Goal: Feedback & Contribution: Submit feedback/report problem

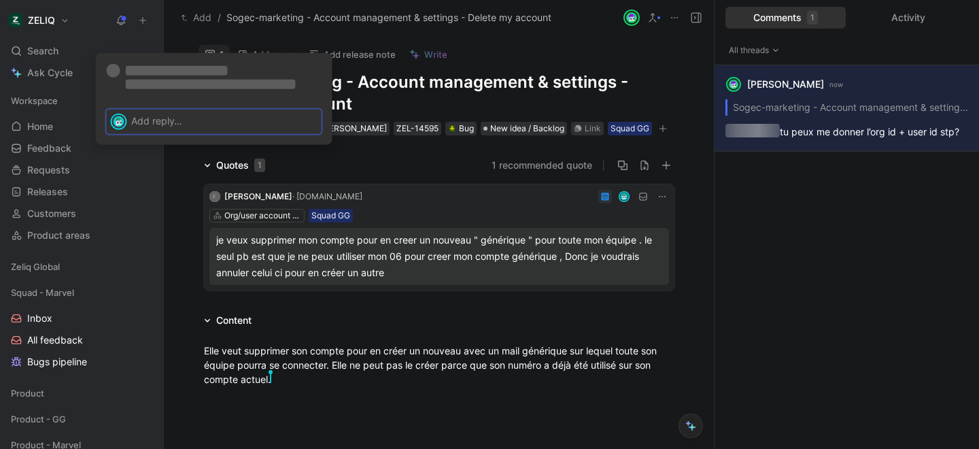
scroll to position [10, 0]
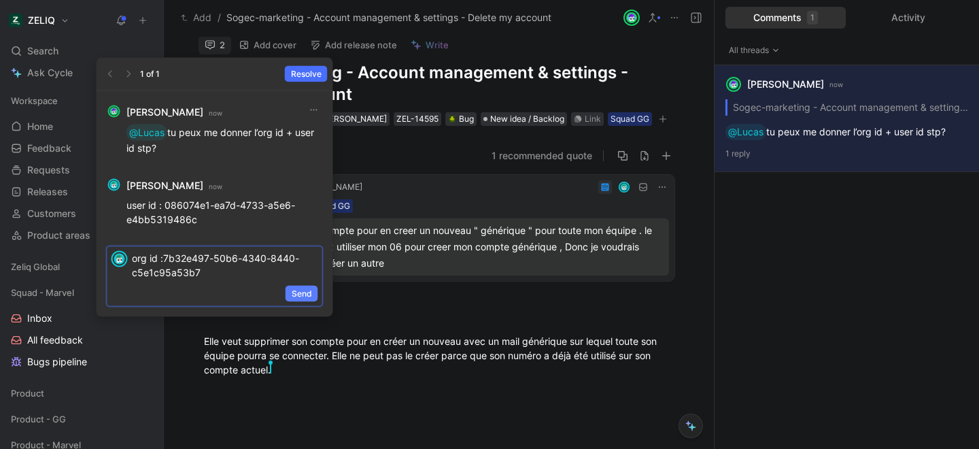
click at [302, 294] on span "Send" at bounding box center [302, 294] width 20 height 14
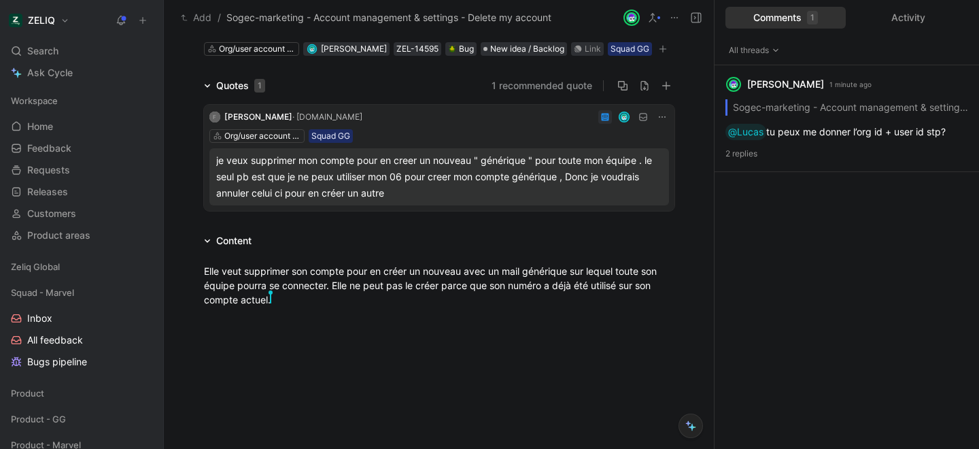
scroll to position [79, 0]
click at [420, 372] on div at bounding box center [439, 389] width 550 height 135
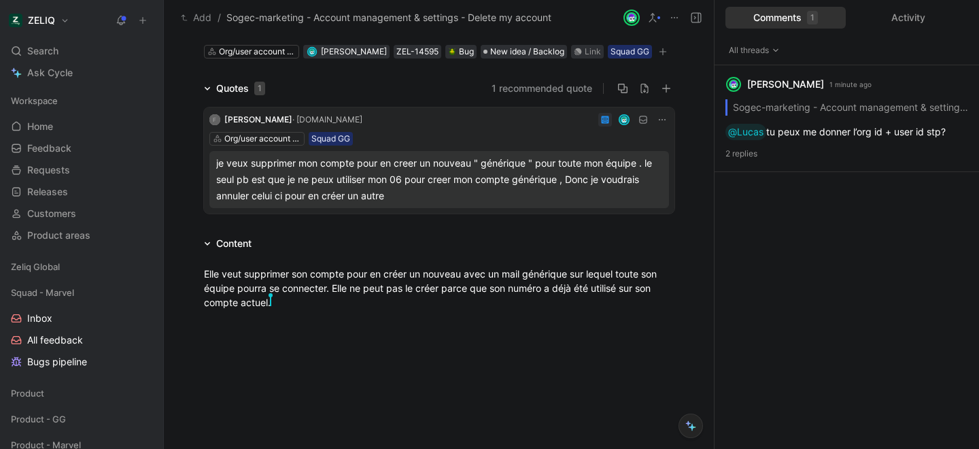
scroll to position [0, 0]
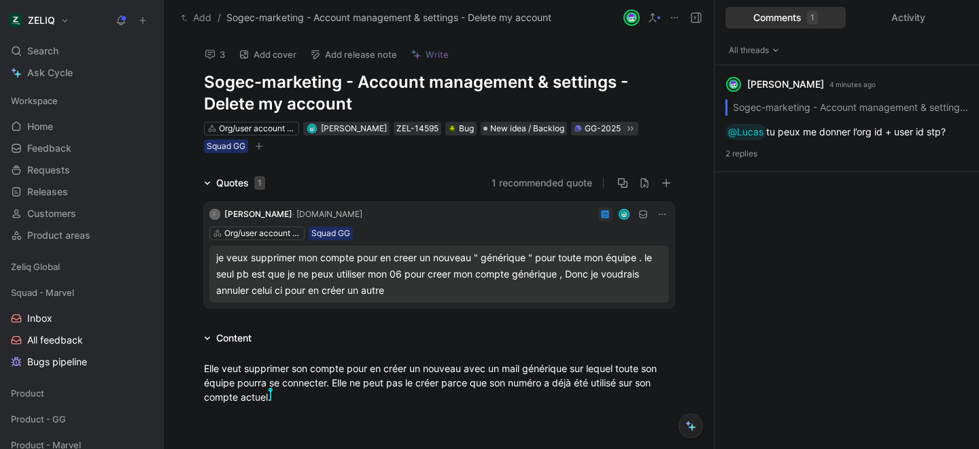
click at [770, 23] on div "Comments 1" at bounding box center [786, 18] width 120 height 22
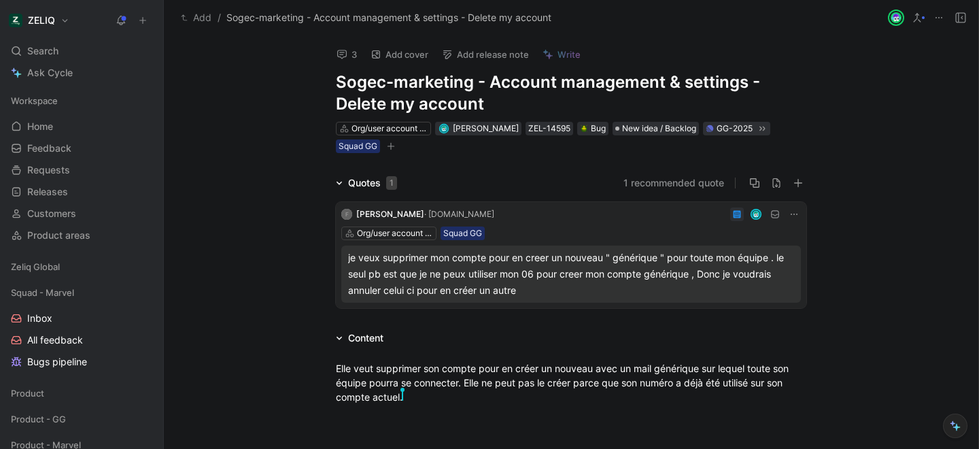
click at [964, 18] on icon at bounding box center [961, 17] width 11 height 11
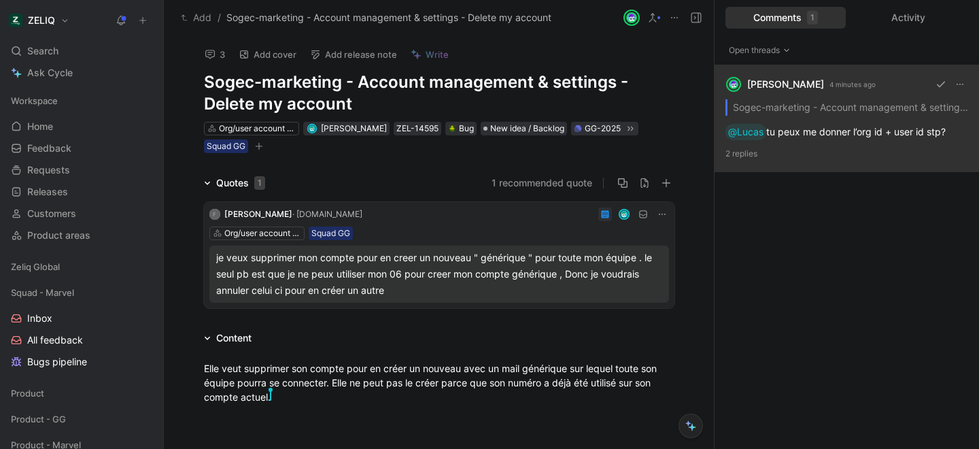
click at [843, 134] on div "[PERSON_NAME] 4 minutes ago Sogec-marketing - Account management & settings - D…" at bounding box center [847, 118] width 265 height 107
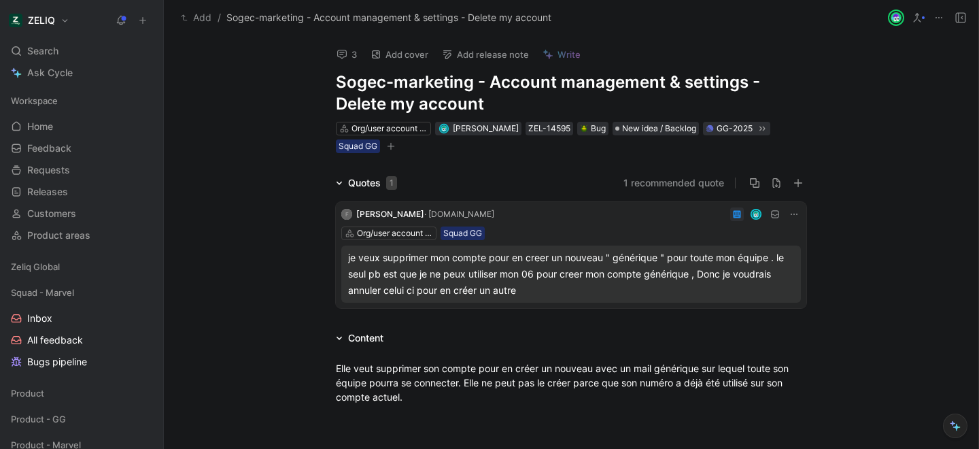
scroll to position [94, 0]
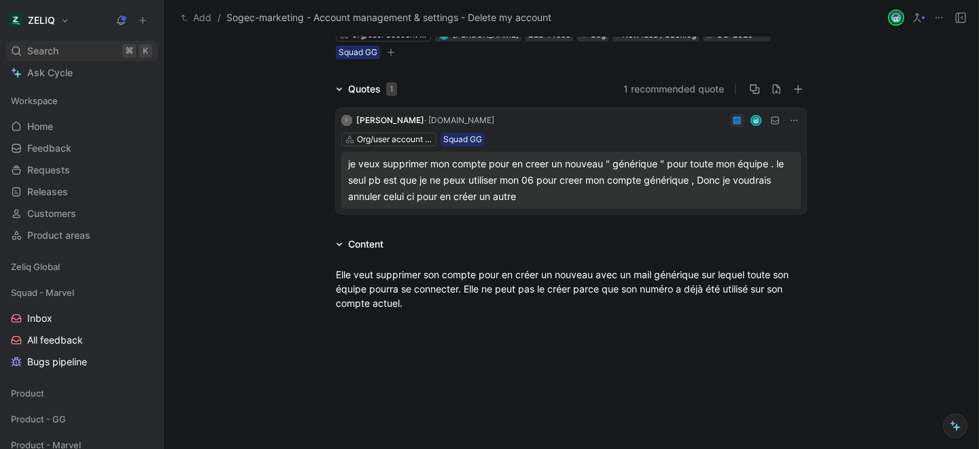
click at [52, 46] on span "Search" at bounding box center [42, 51] width 31 height 16
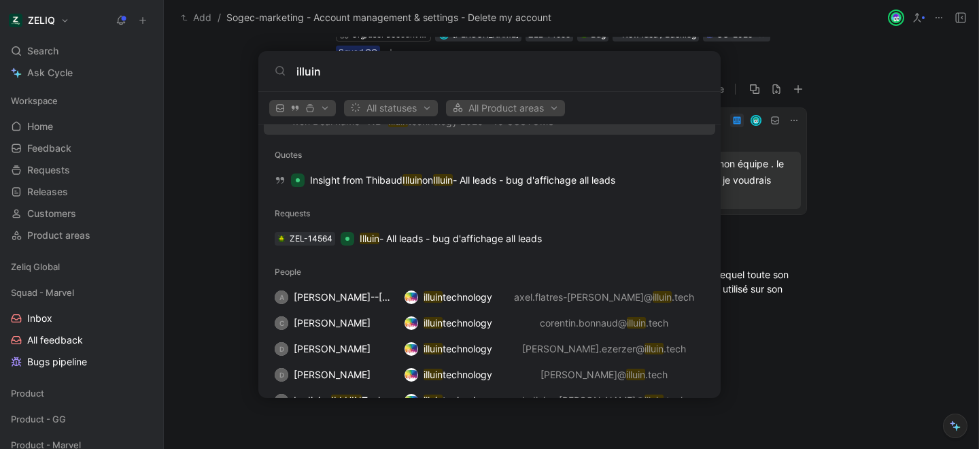
scroll to position [118, 0]
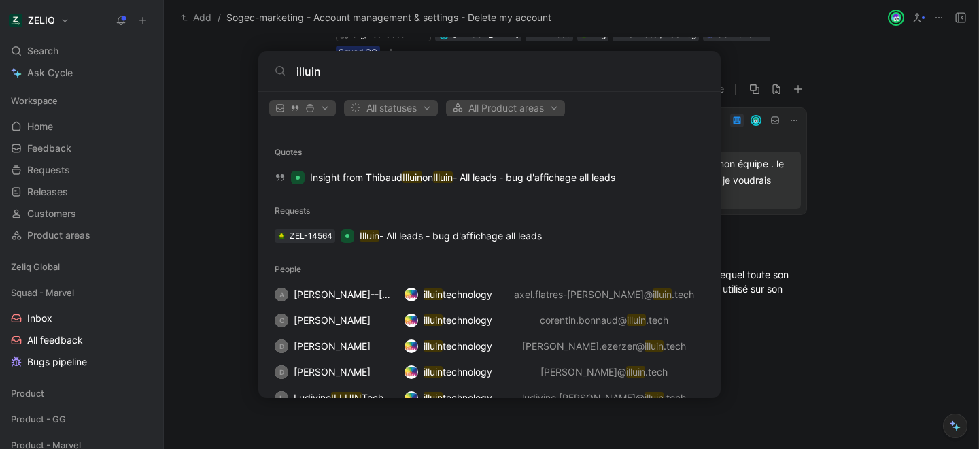
type input "illuin"
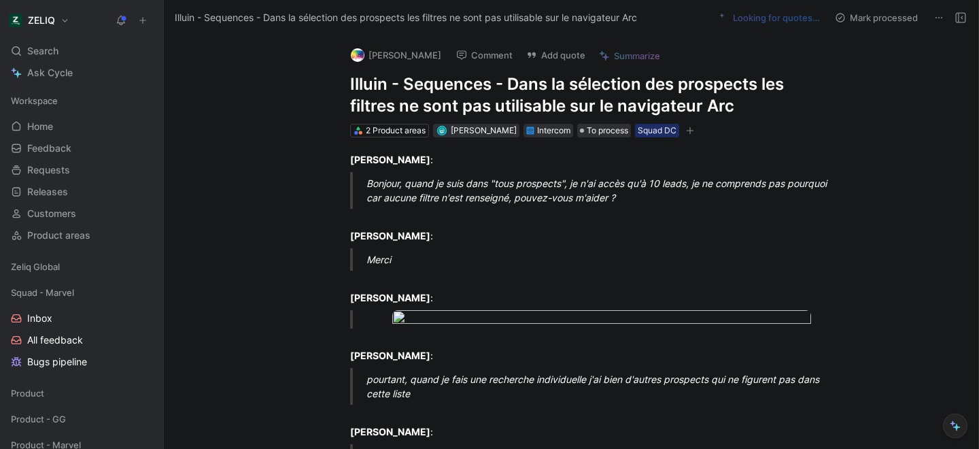
drag, startPoint x: 343, startPoint y: 82, endPoint x: 750, endPoint y: 101, distance: 407.8
click at [750, 101] on div "Thibaud Illuin Comment Add quote Summarize Illuin - Sequences - Dans la sélecti…" at bounding box center [585, 86] width 522 height 103
drag, startPoint x: 741, startPoint y: 107, endPoint x: 605, endPoint y: 71, distance: 140.5
click at [605, 71] on div "Thibaud Illuin Comment Add quote Summarize Illuin - Sequences - Dans la sélecti…" at bounding box center [585, 86] width 522 height 103
copy h1 "Illuin - Sequences - Dans la sélection des prospects les filtres ne sont pas ut…"
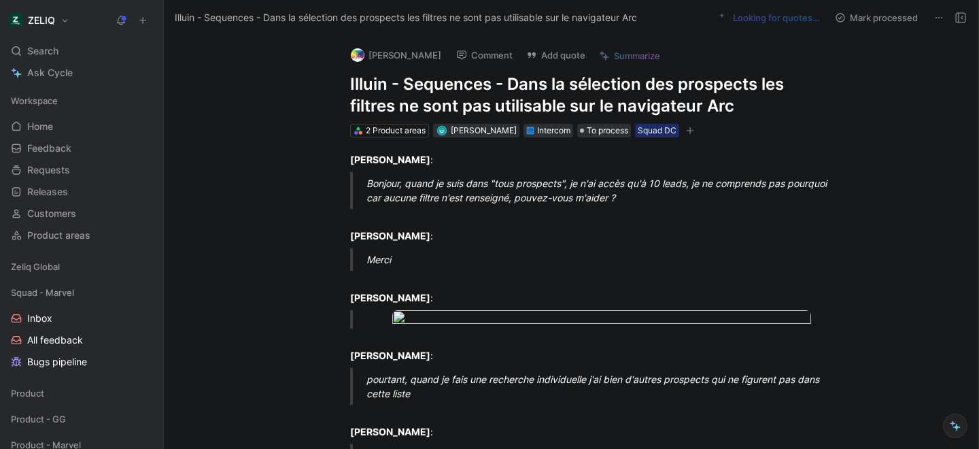
click at [532, 54] on button "Add quote" at bounding box center [555, 55] width 71 height 19
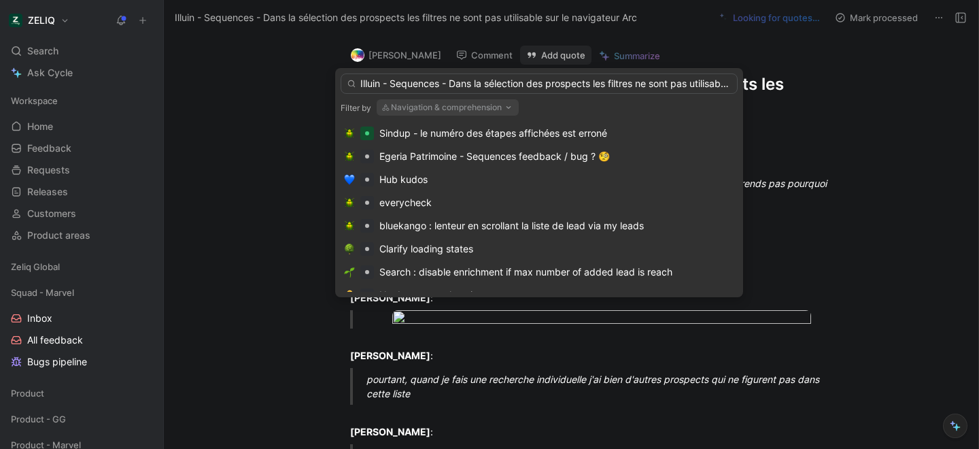
scroll to position [0, 100]
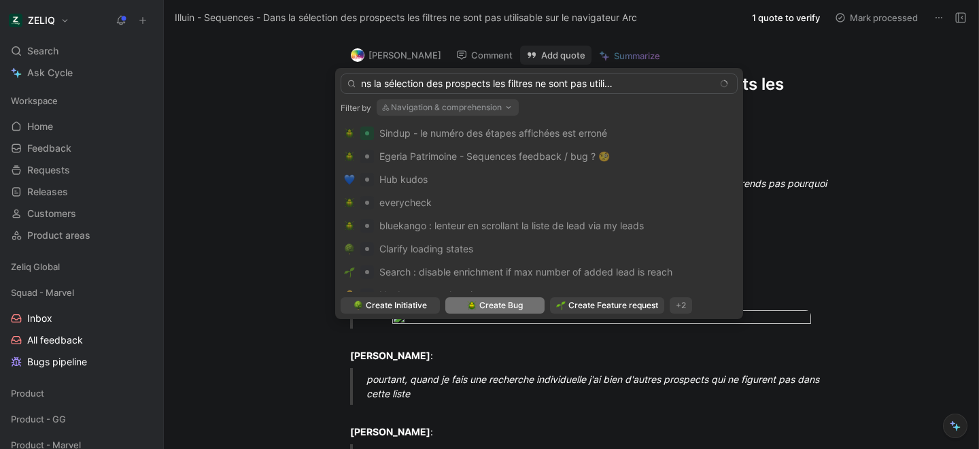
type input "Illuin - Sequences - Dans la sélection des prospects les filtres ne sont pas ut…"
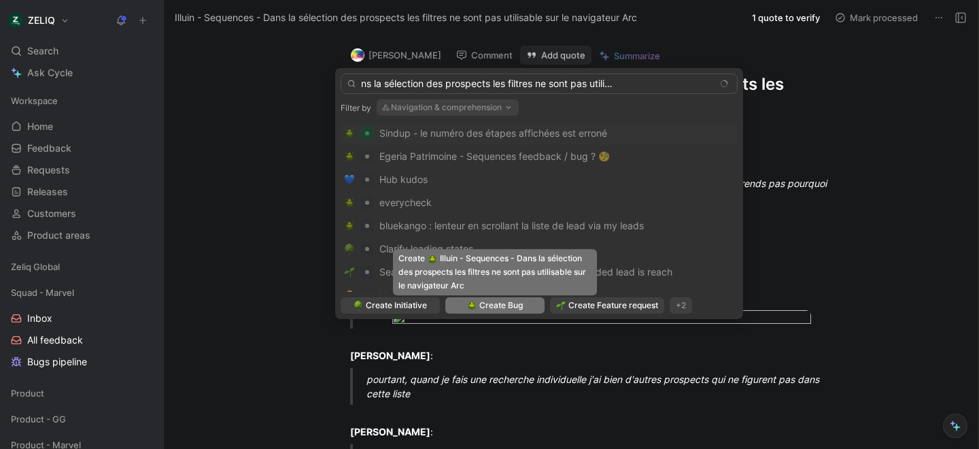
click at [513, 307] on span "Create Bug" at bounding box center [501, 306] width 44 height 14
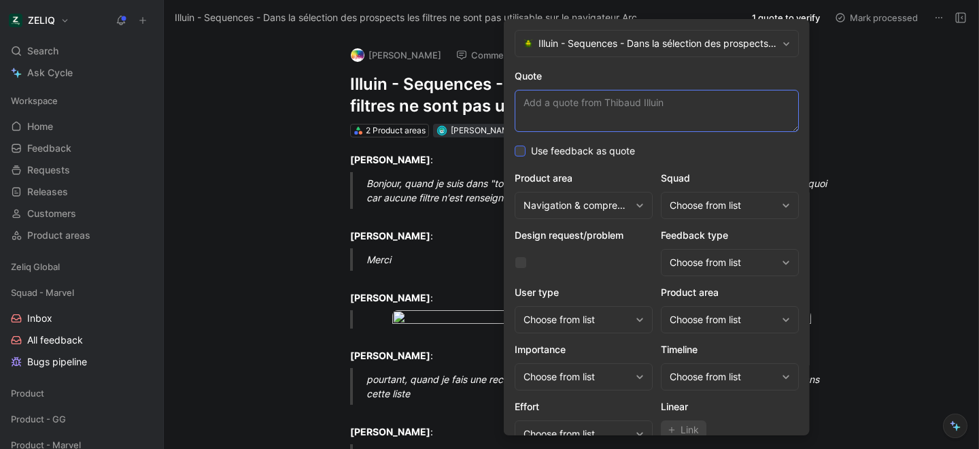
paste textarea "quand je souhaite lancer une séquence de prospection, à l'étape "sélection des …"
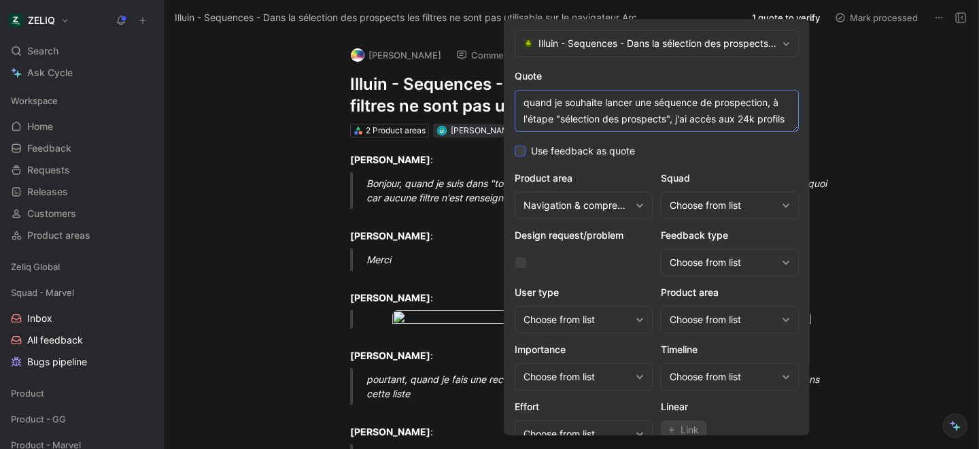
scroll to position [42, 0]
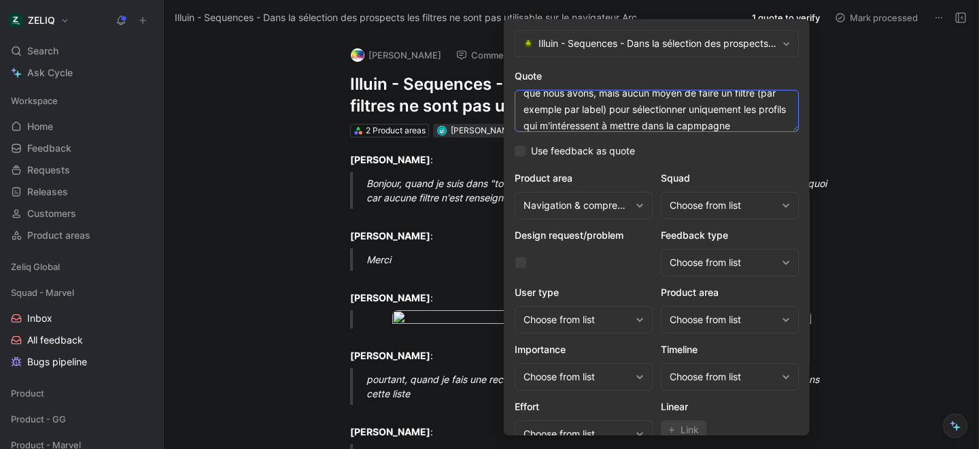
type textarea "quand je souhaite lancer une séquence de prospection, à l'étape "sélection des …"
click at [715, 207] on div "Choose from list" at bounding box center [723, 205] width 107 height 16
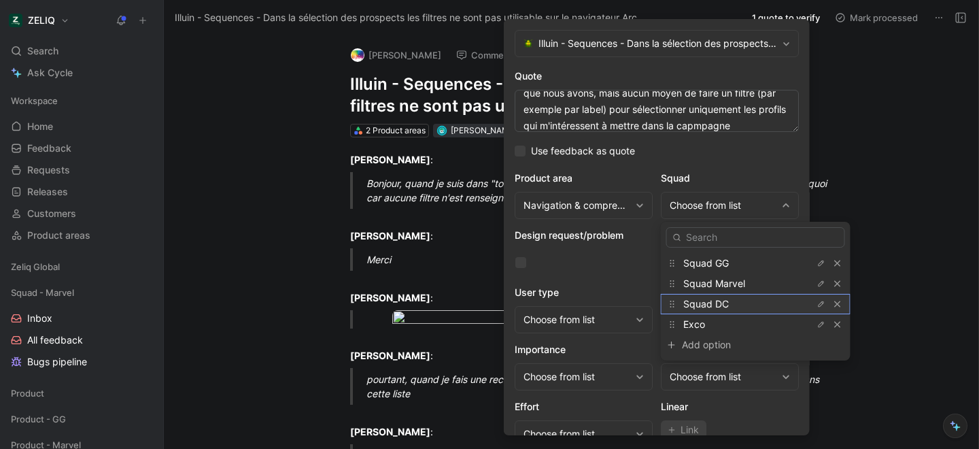
click at [704, 309] on span "Squad DC" at bounding box center [707, 304] width 46 height 12
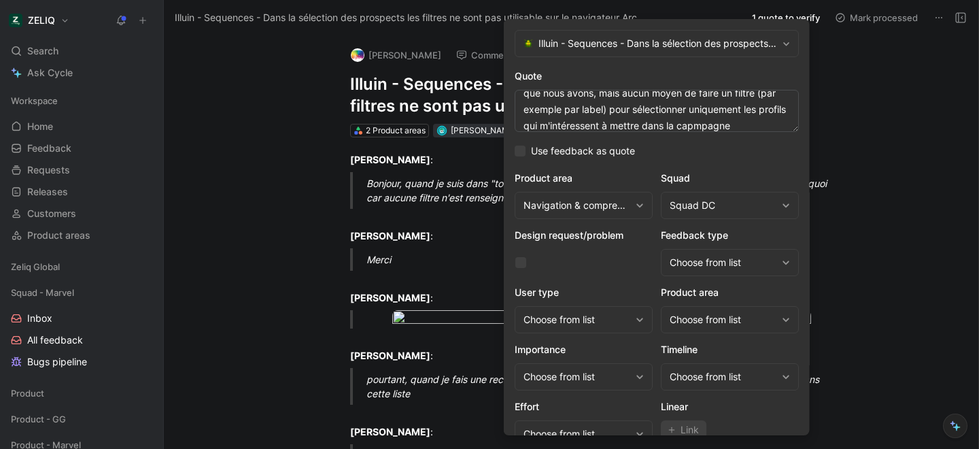
scroll to position [56, 0]
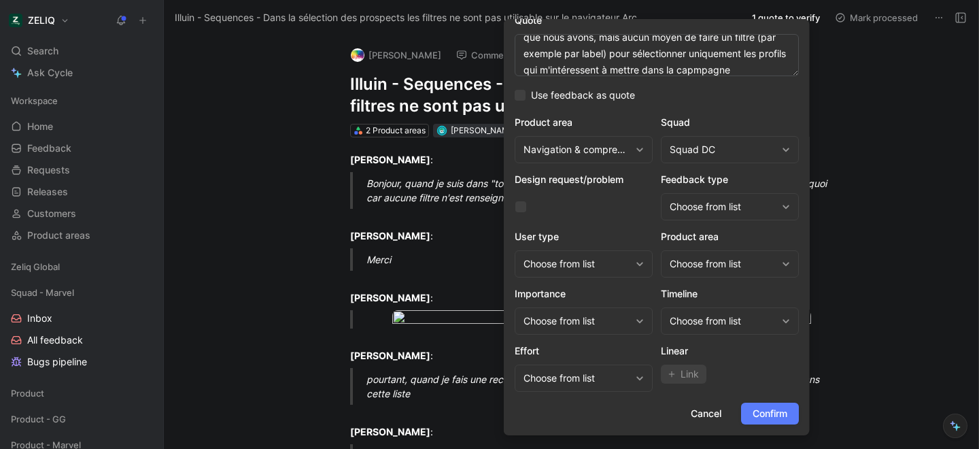
click at [778, 410] on span "Confirm" at bounding box center [770, 413] width 35 height 16
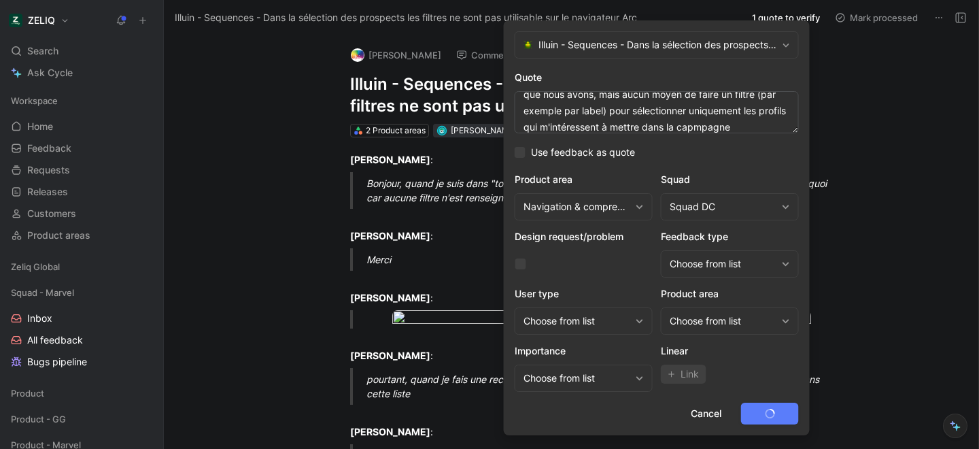
scroll to position [0, 0]
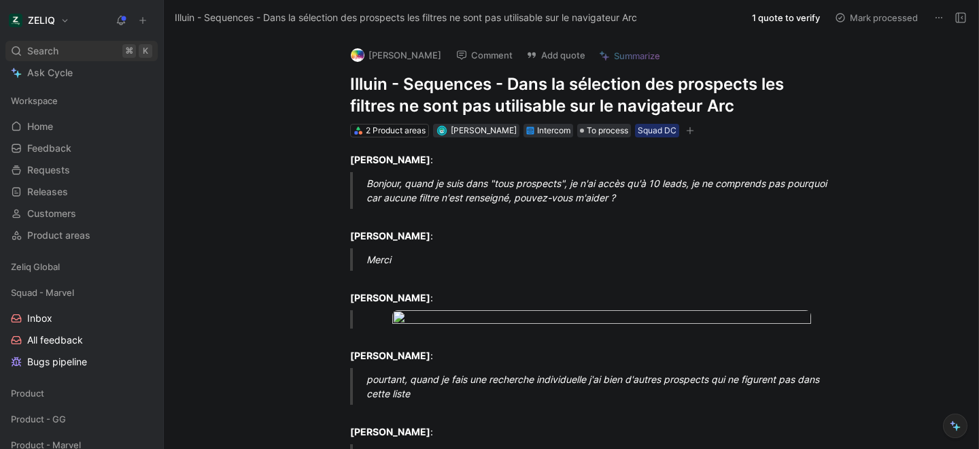
click at [57, 50] on span "Search" at bounding box center [42, 51] width 31 height 16
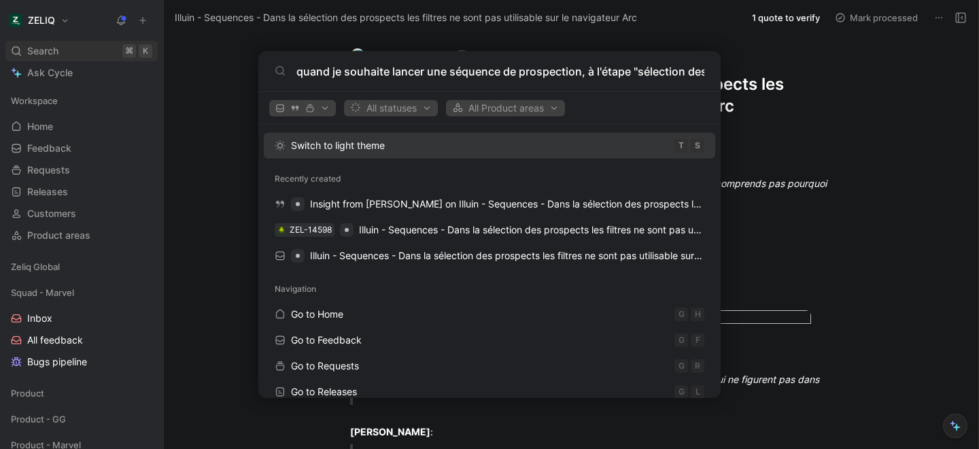
scroll to position [0, 1043]
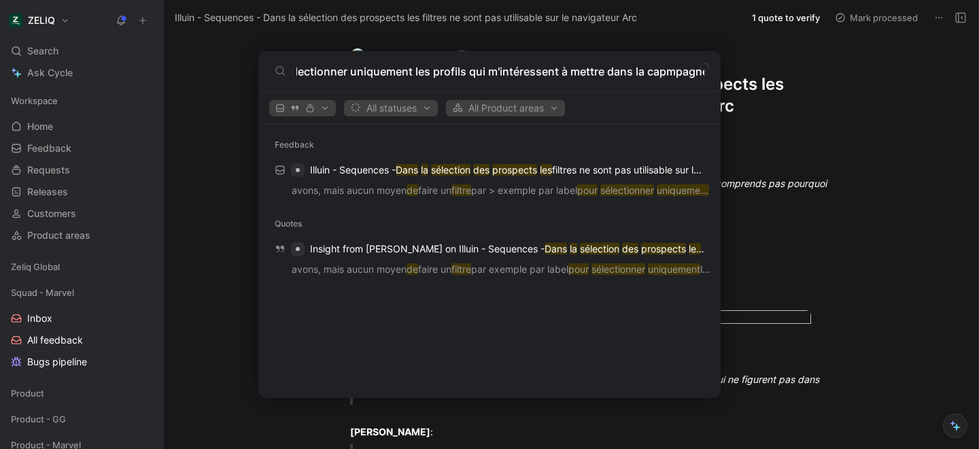
type input "quand je souhaite lancer une séquence de prospection, à l'étape "sélection des …"
click at [226, 220] on body "ZELIQ Search ⌘ K Ask Cycle Workspace Home G then H Feedback G then F Requests G…" at bounding box center [489, 224] width 979 height 449
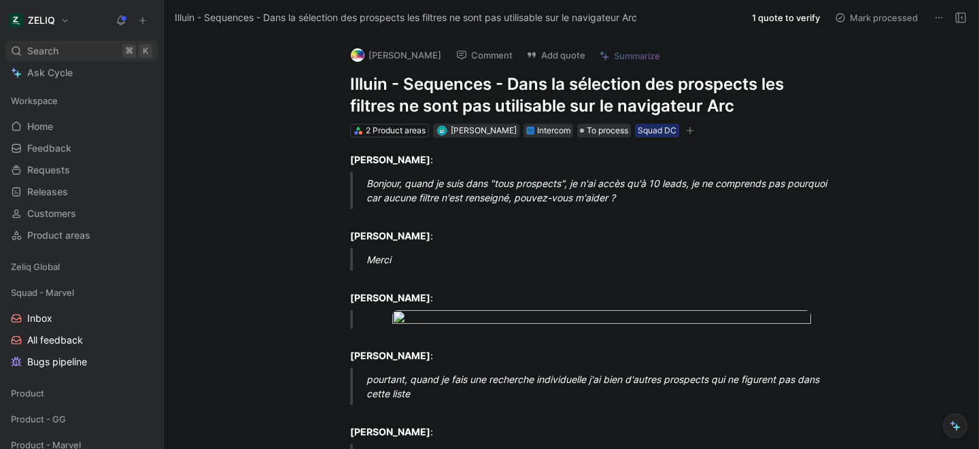
click at [100, 54] on div "Search ⌘ K" at bounding box center [81, 51] width 152 height 20
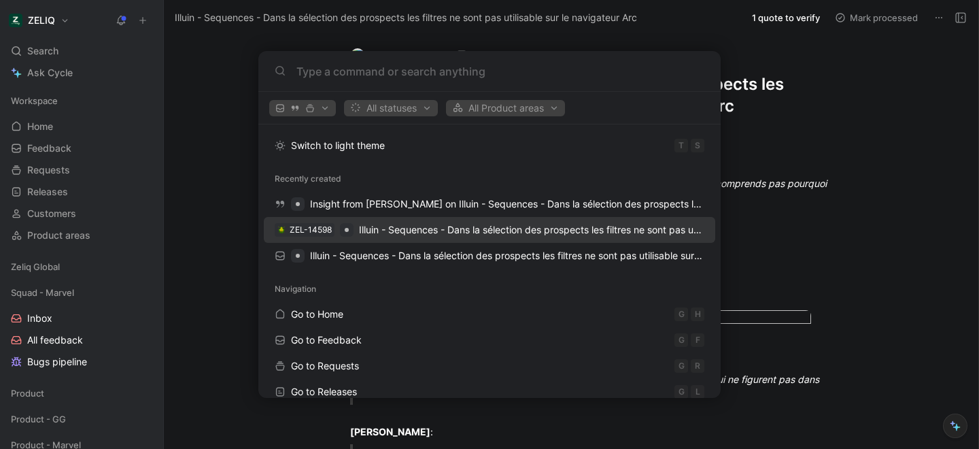
click at [400, 235] on span "Illuin - Sequences - Dans la sélection des prospects les filtres ne sont pas ut…" at bounding box center [590, 230] width 462 height 12
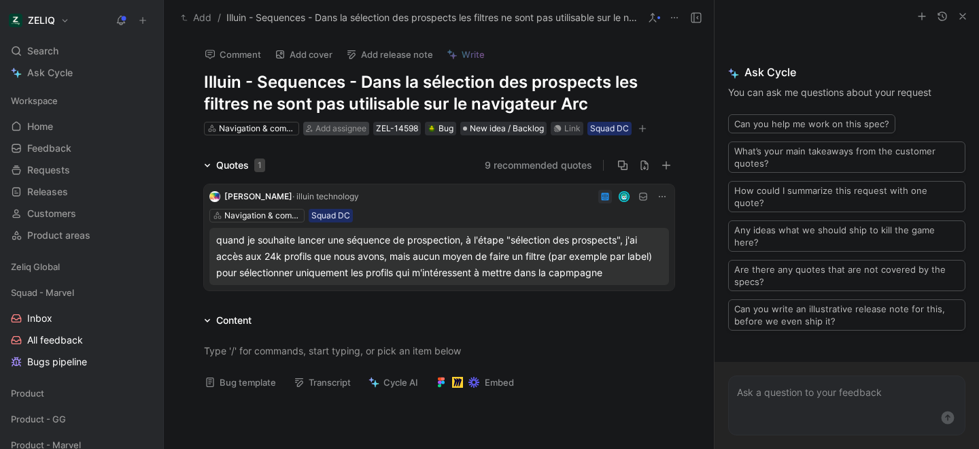
click at [333, 127] on span "Add assignee" at bounding box center [341, 128] width 51 height 10
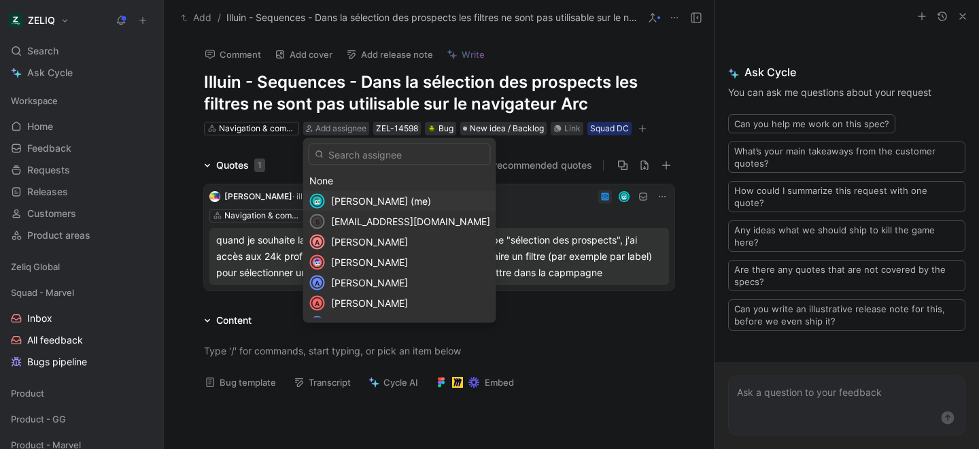
click at [345, 203] on span "Lucas Damoiseau (me)" at bounding box center [381, 201] width 100 height 12
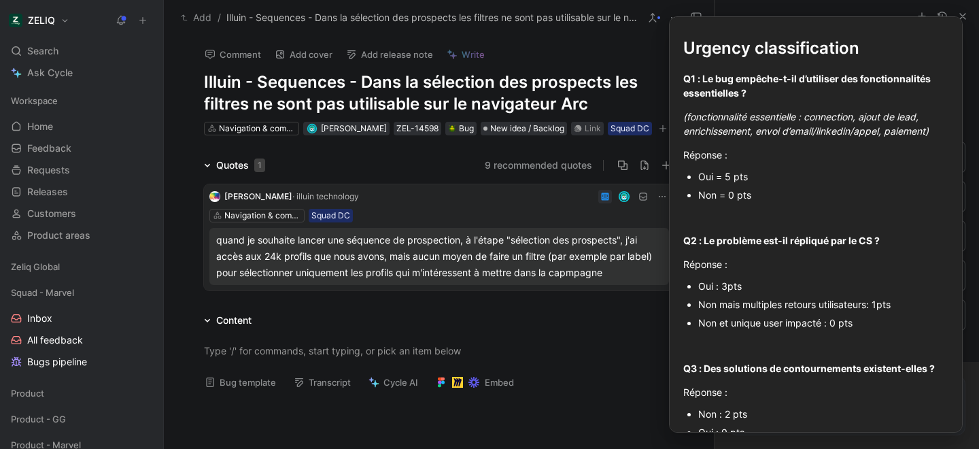
click at [260, 388] on button "Bug template" at bounding box center [241, 382] width 84 height 19
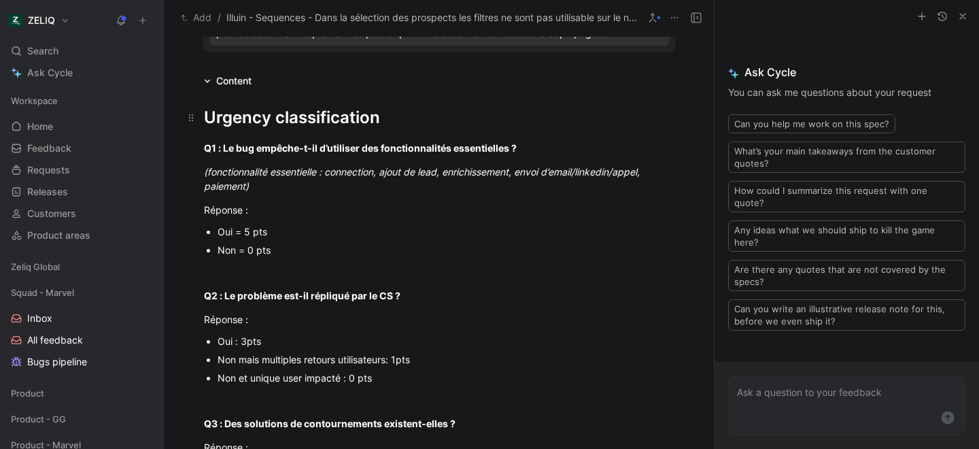
scroll to position [250, 0]
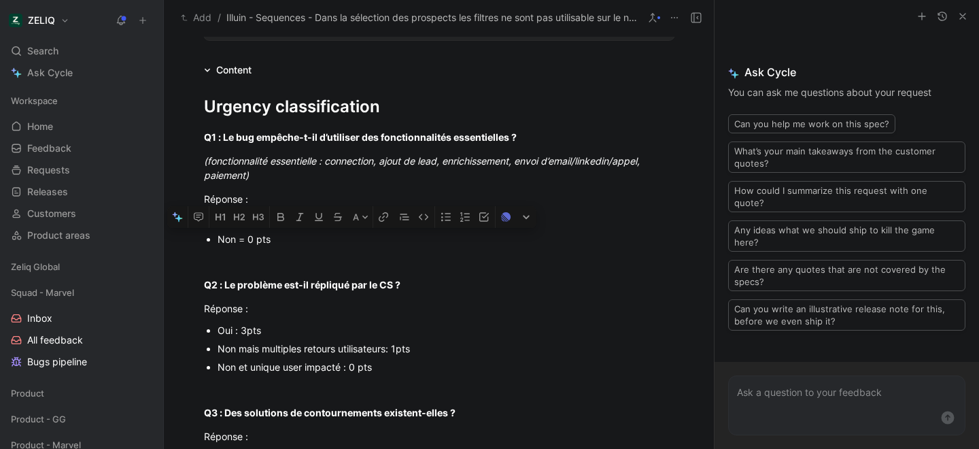
drag, startPoint x: 276, startPoint y: 241, endPoint x: 217, endPoint y: 239, distance: 59.2
click at [218, 239] on div "Non = 0 pts" at bounding box center [446, 239] width 457 height 14
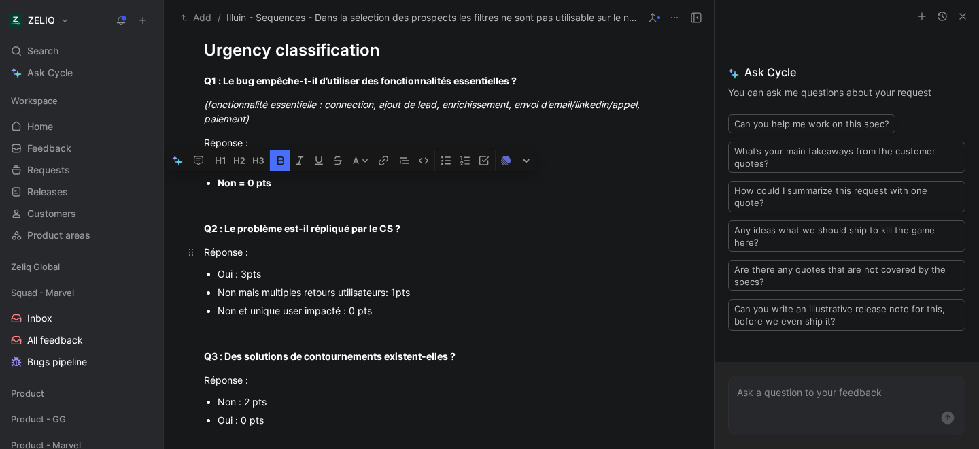
scroll to position [337, 0]
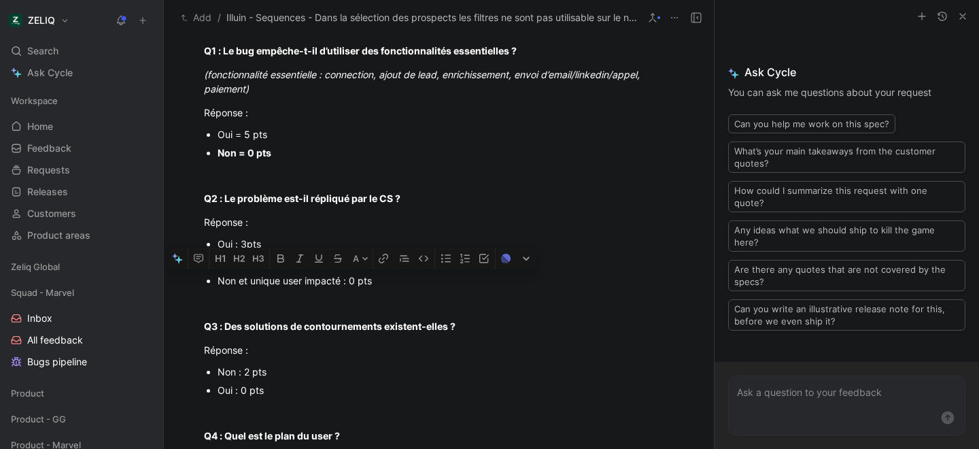
drag, startPoint x: 217, startPoint y: 281, endPoint x: 387, endPoint y: 286, distance: 170.1
click at [387, 286] on div "Non et unique user impacté : 0 pts" at bounding box center [446, 280] width 457 height 14
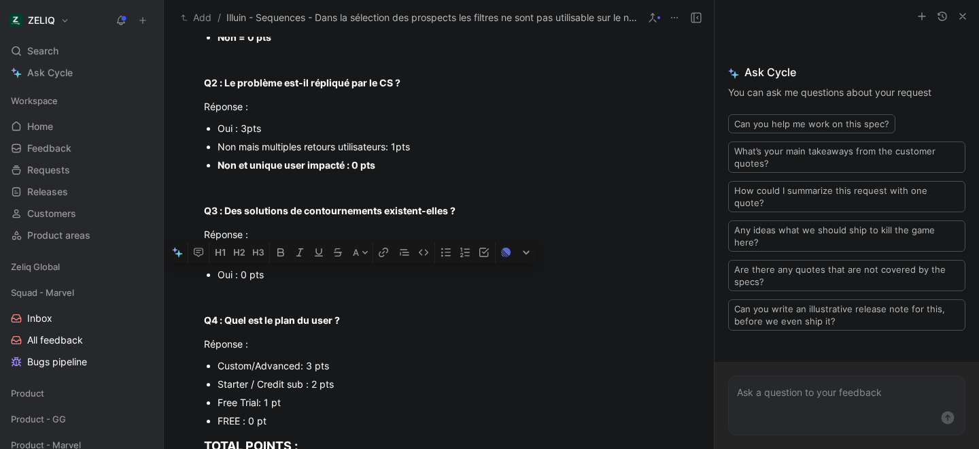
drag, startPoint x: 265, startPoint y: 275, endPoint x: 212, endPoint y: 275, distance: 53.1
click at [212, 275] on ul "Non : 2 pts Oui : 0 pts" at bounding box center [439, 265] width 522 height 37
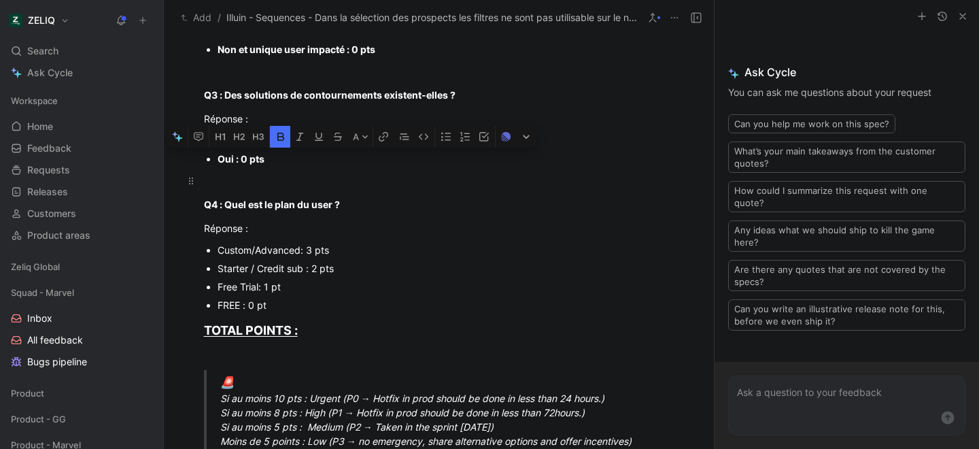
scroll to position [569, 0]
drag, startPoint x: 337, startPoint y: 251, endPoint x: 209, endPoint y: 251, distance: 128.5
click at [218, 251] on li "Custom/Advanced: 3 pts" at bounding box center [446, 249] width 457 height 18
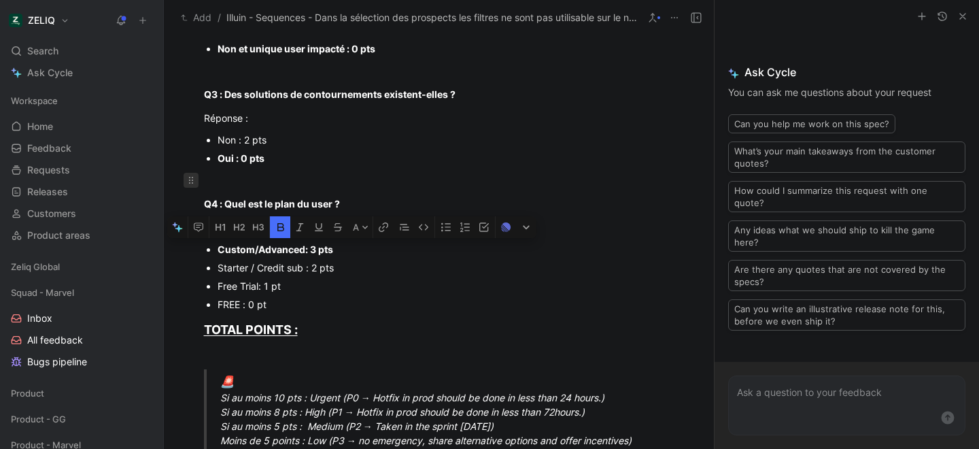
click at [192, 179] on icon at bounding box center [191, 180] width 11 height 11
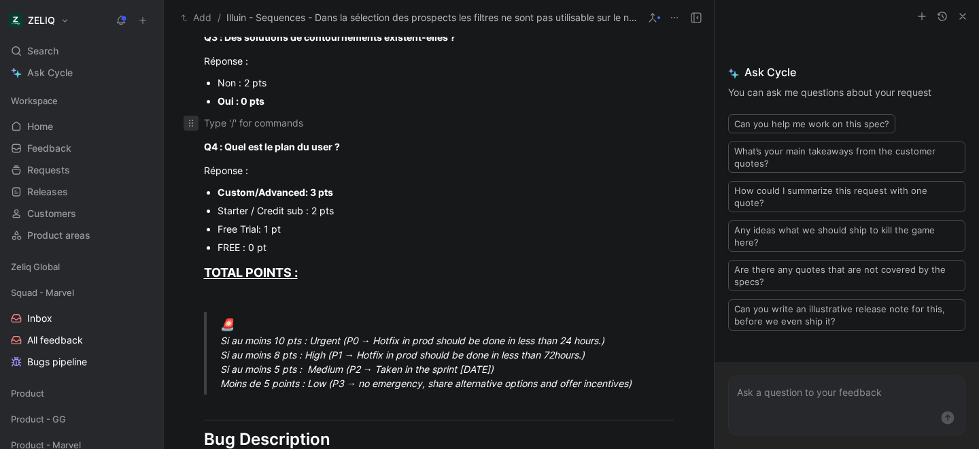
scroll to position [638, 0]
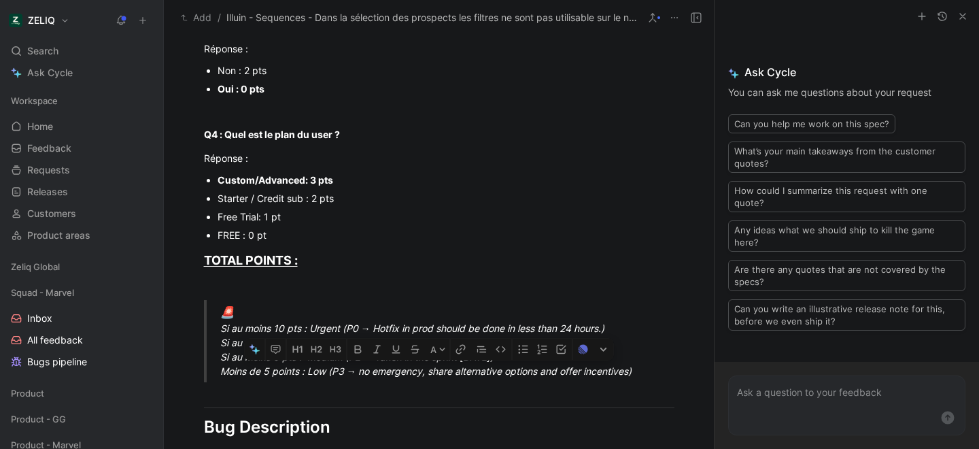
drag, startPoint x: 213, startPoint y: 371, endPoint x: 593, endPoint y: 382, distance: 380.3
click at [593, 382] on blockquote "🚨 Si au moins 10 pts : Urgent (P0 → Hotfix in prod should be done in less than …" at bounding box center [439, 341] width 522 height 83
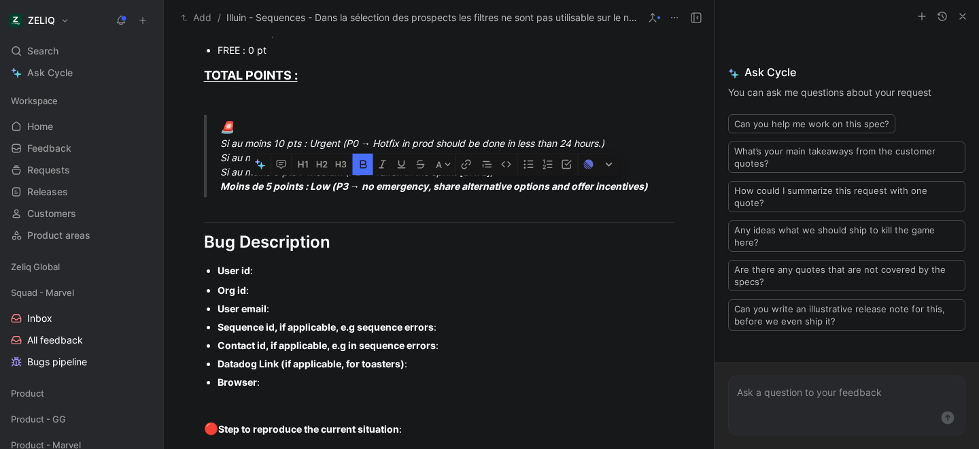
scroll to position [867, 0]
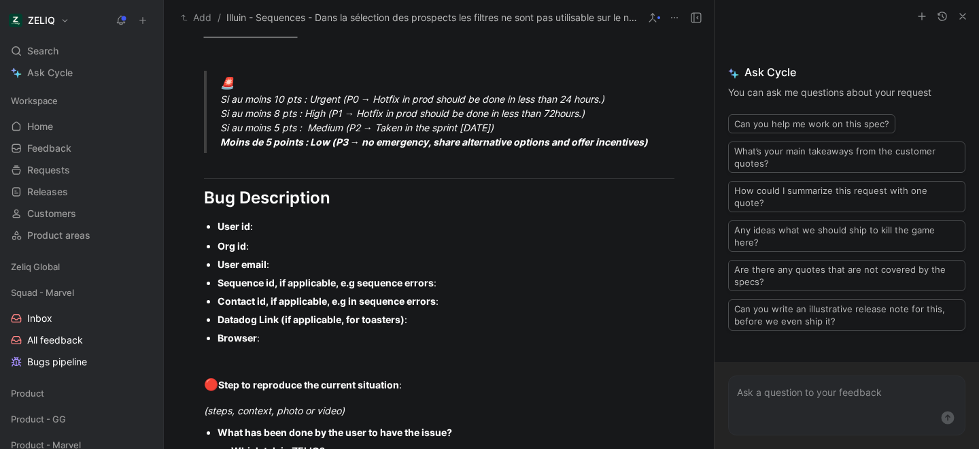
click at [267, 229] on div "User id :" at bounding box center [446, 226] width 457 height 14
click at [263, 243] on div "Org id :" at bounding box center [446, 246] width 457 height 14
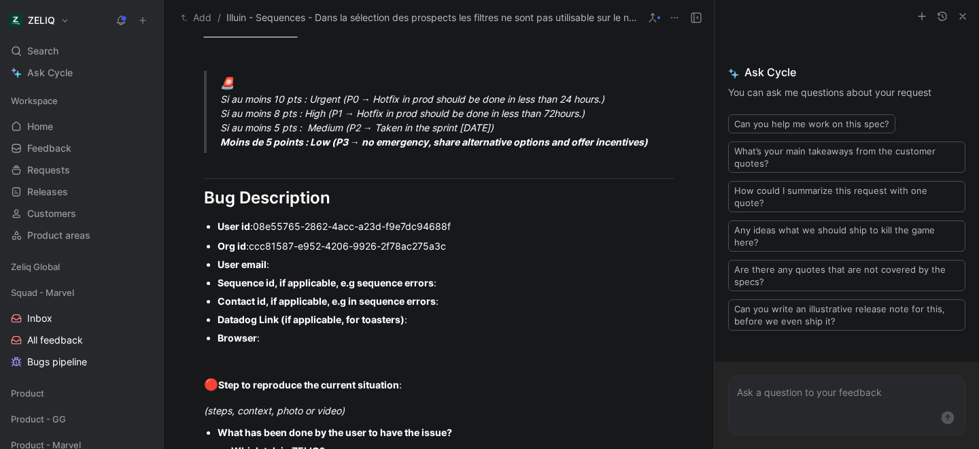
click at [301, 263] on div "User email :" at bounding box center [446, 264] width 457 height 14
click at [469, 287] on div "Sequence id, if applicable, e.g sequence errors :" at bounding box center [446, 282] width 457 height 14
click at [454, 286] on div "Sequence id, if applicable, e.g sequence errors :" at bounding box center [446, 282] width 457 height 14
paste div
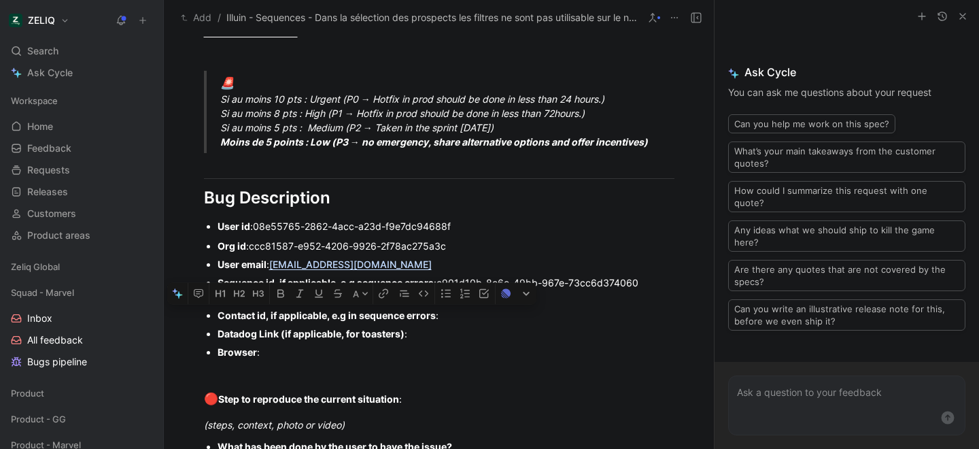
drag, startPoint x: 272, startPoint y: 354, endPoint x: 216, endPoint y: 316, distance: 68.1
click at [216, 316] on ul "Org id : ccc81587-e952-4206-9926-2f78ac275a3c User email : thibaud.argast@illui…" at bounding box center [439, 299] width 522 height 124
click at [283, 360] on p "Browser :" at bounding box center [446, 352] width 457 height 18
drag, startPoint x: 443, startPoint y: 333, endPoint x: 214, endPoint y: 317, distance: 229.8
click at [214, 317] on ul "Org id : ccc81587-e952-4206-9926-2f78ac275a3c User email : thibaud.argast@illui…" at bounding box center [439, 299] width 522 height 124
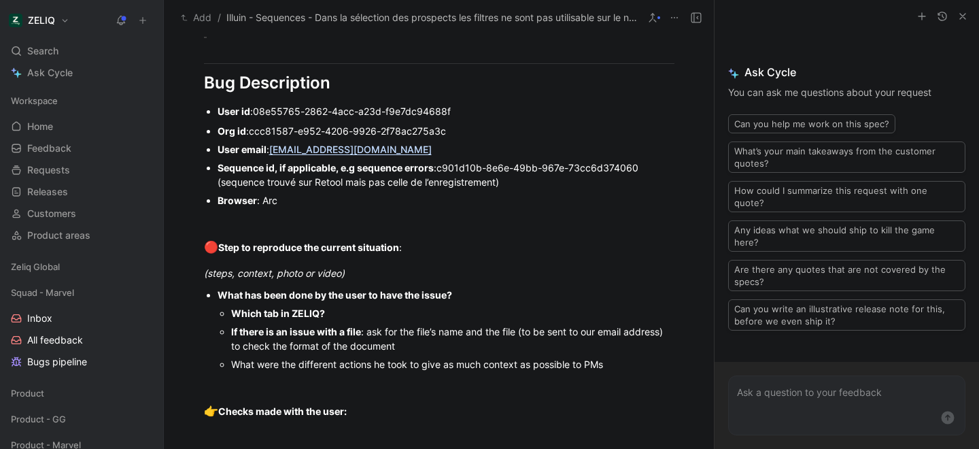
scroll to position [983, 0]
click at [363, 276] on div "(steps, context, photo or video)" at bounding box center [439, 272] width 471 height 14
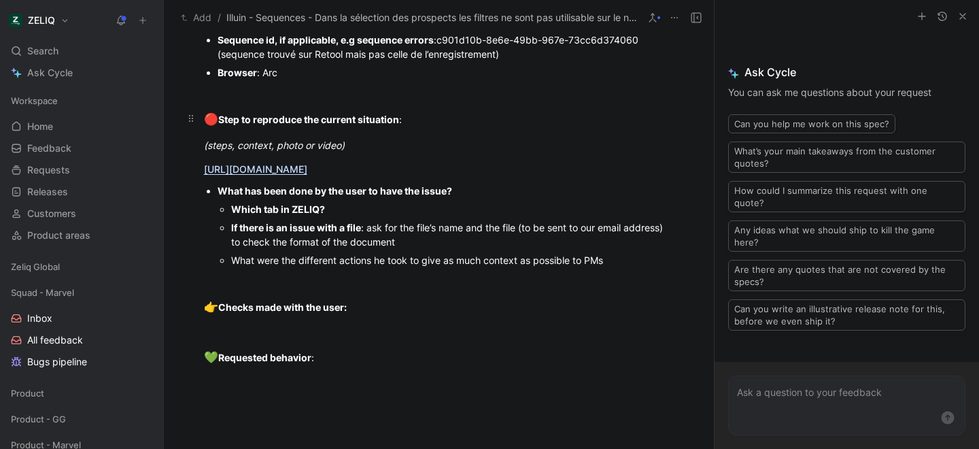
scroll to position [1111, 0]
click at [343, 207] on div "Which tab in ZELIQ?" at bounding box center [452, 208] width 443 height 14
drag, startPoint x: 411, startPoint y: 241, endPoint x: 205, endPoint y: 222, distance: 207.0
click at [205, 222] on ul "What has been done by the user to have the issue? Which tab in ZELIQ? sequence …" at bounding box center [439, 225] width 522 height 88
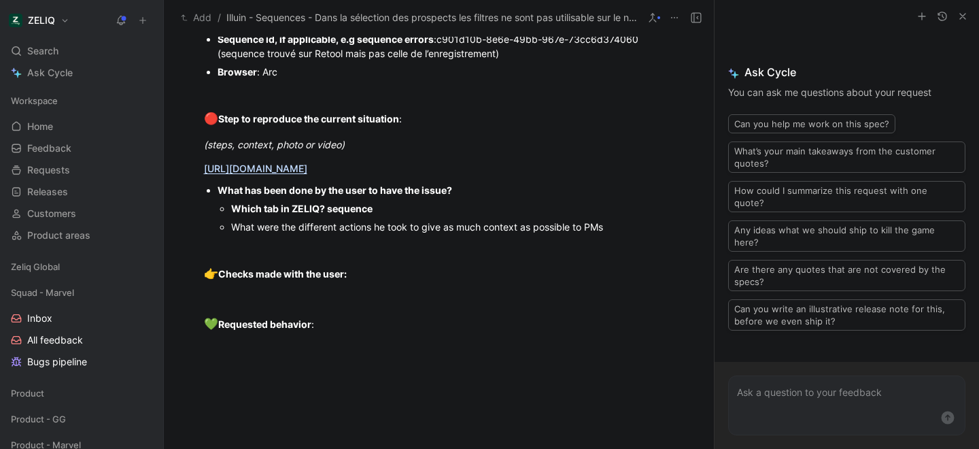
click at [623, 228] on div "What were the different actions he took to give as much context as possible to …" at bounding box center [452, 227] width 443 height 14
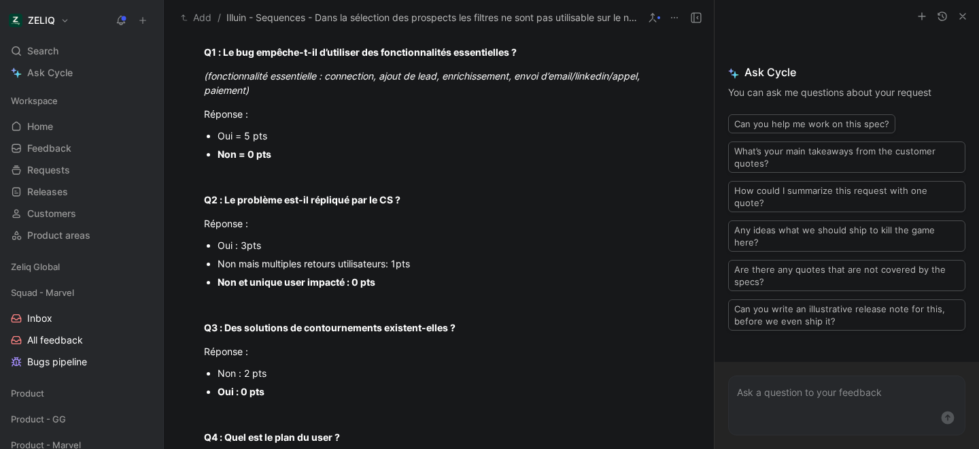
scroll to position [0, 0]
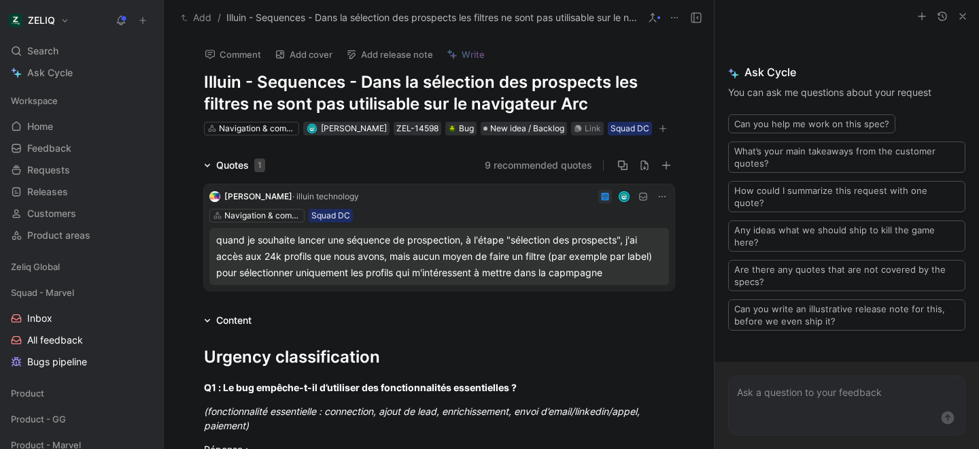
click at [660, 130] on icon "button" at bounding box center [663, 128] width 8 height 8
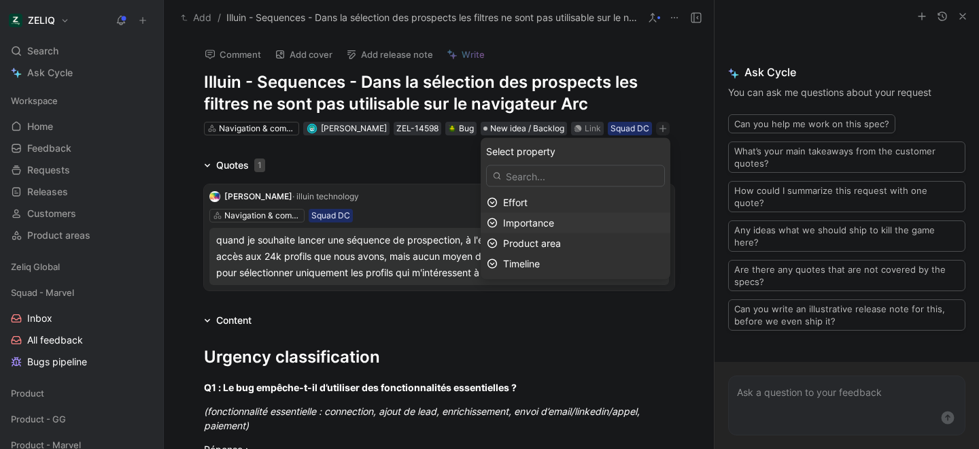
click at [554, 223] on span "Importance" at bounding box center [528, 223] width 51 height 12
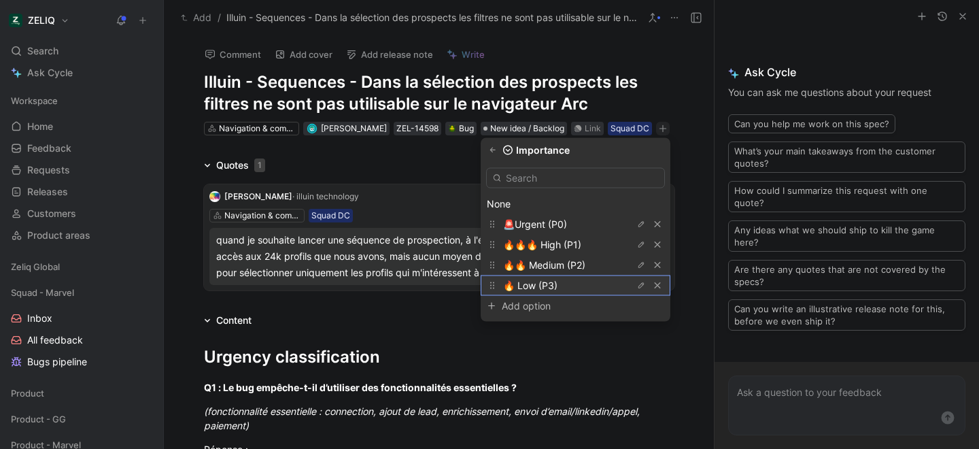
click at [535, 282] on span "🔥 Low (P3)" at bounding box center [530, 286] width 54 height 12
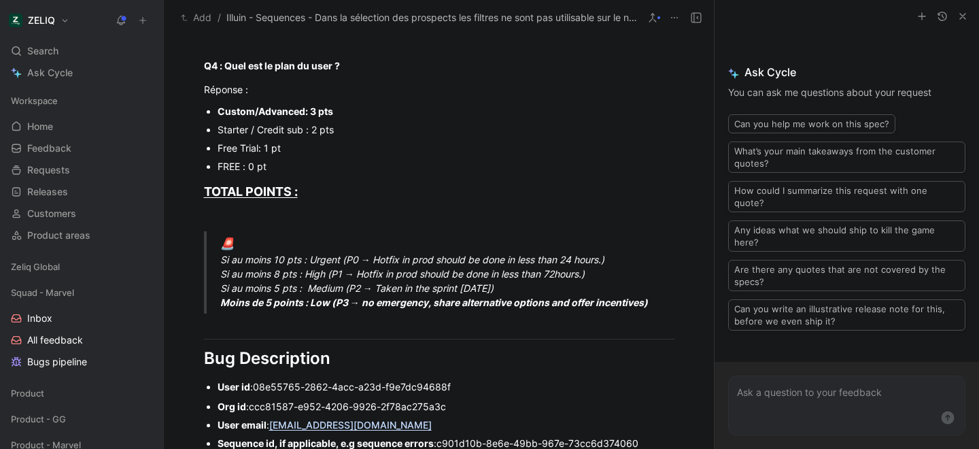
scroll to position [937, 0]
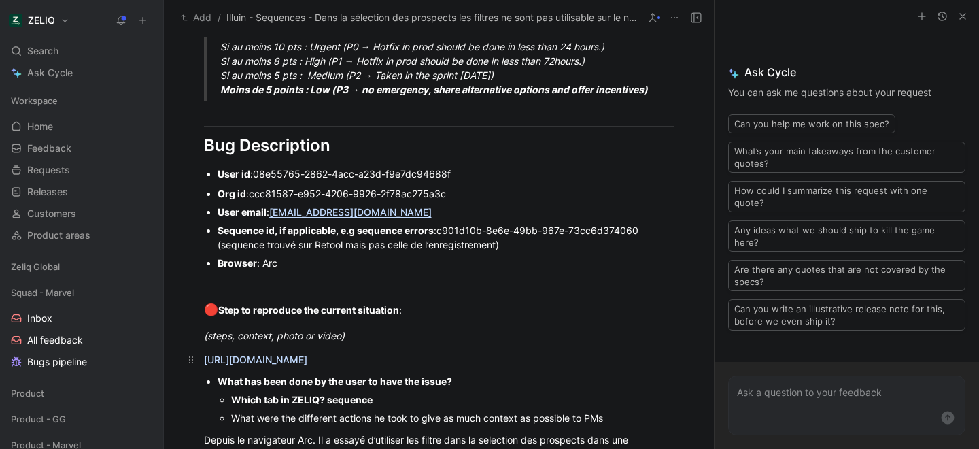
click at [306, 361] on link "https://app.birdie.so/library/f50743ea-8c85-4c9b-a05c-ddcaec6b3fc8" at bounding box center [255, 360] width 103 height 12
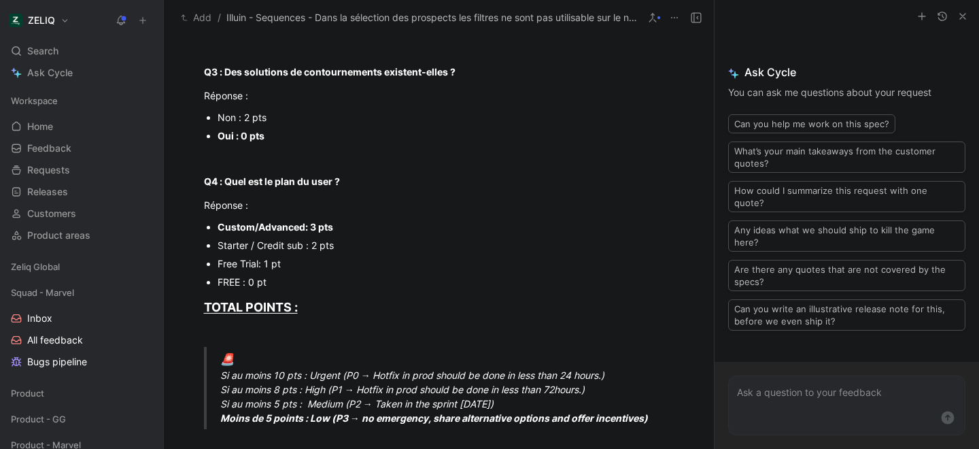
scroll to position [483, 0]
